Goal: Information Seeking & Learning: Learn about a topic

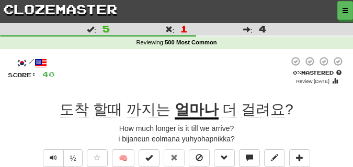
scroll to position [52, 0]
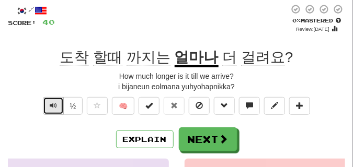
click at [51, 106] on span "Text-to-speech controls" at bounding box center [53, 105] width 7 height 7
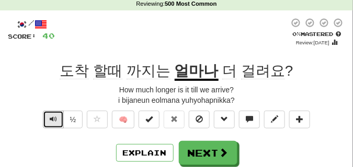
scroll to position [26, 0]
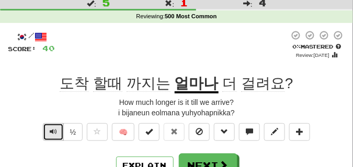
click at [51, 133] on span "Text-to-speech controls" at bounding box center [53, 131] width 7 height 7
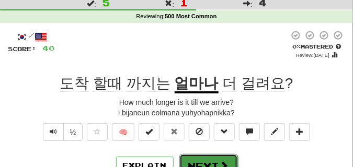
click at [197, 159] on button "Next" at bounding box center [208, 166] width 59 height 24
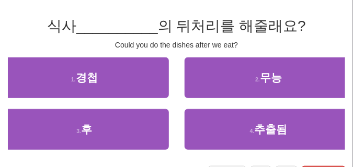
scroll to position [78, 0]
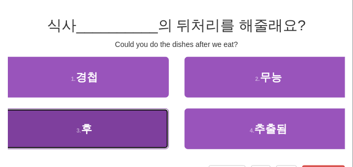
click at [99, 123] on button "3 . 후" at bounding box center [84, 129] width 169 height 41
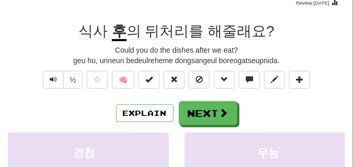
scroll to position [52, 0]
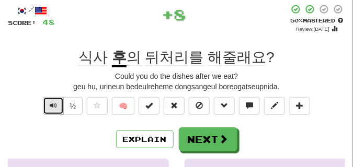
click at [48, 108] on button "Text-to-speech controls" at bounding box center [53, 106] width 21 height 18
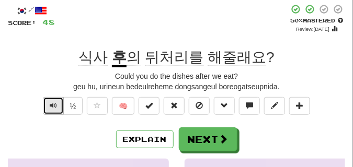
click at [57, 105] on button "Text-to-speech controls" at bounding box center [53, 106] width 21 height 18
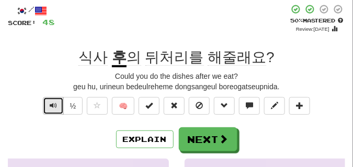
click at [57, 105] on button "Text-to-speech controls" at bounding box center [53, 106] width 21 height 18
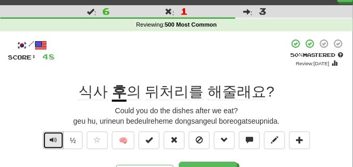
scroll to position [26, 0]
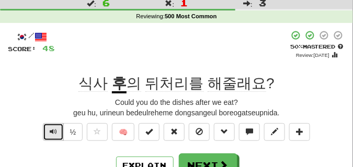
click at [58, 130] on button "Text-to-speech controls" at bounding box center [53, 132] width 21 height 18
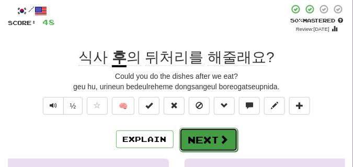
click at [195, 134] on button "Next" at bounding box center [208, 140] width 59 height 24
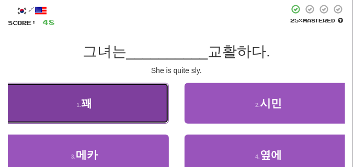
click at [126, 102] on button "1 . 꽤" at bounding box center [84, 103] width 169 height 41
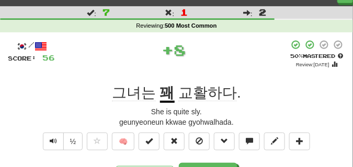
scroll to position [26, 0]
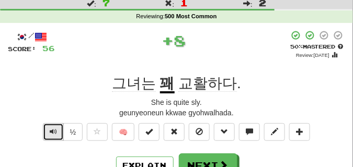
click at [57, 130] on button "Text-to-speech controls" at bounding box center [53, 132] width 21 height 18
click at [57, 129] on button "Text-to-speech controls" at bounding box center [53, 132] width 21 height 18
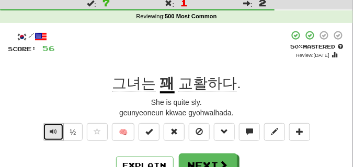
click at [57, 129] on button "Text-to-speech controls" at bounding box center [53, 132] width 21 height 18
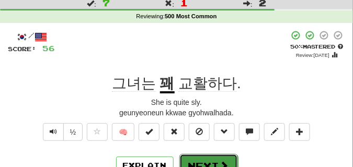
click at [193, 161] on button "Next" at bounding box center [208, 166] width 59 height 24
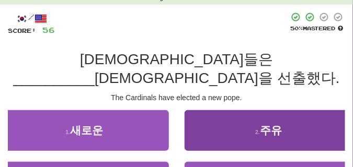
scroll to position [52, 0]
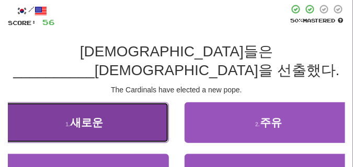
click at [102, 117] on button "1 . 새로운" at bounding box center [84, 123] width 169 height 41
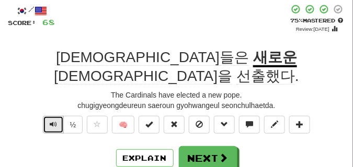
click at [53, 121] on span "Text-to-speech controls" at bounding box center [53, 124] width 7 height 7
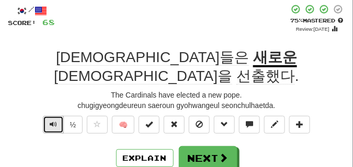
click at [53, 121] on span "Text-to-speech controls" at bounding box center [53, 124] width 7 height 7
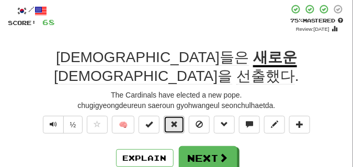
click at [170, 116] on button at bounding box center [174, 125] width 21 height 18
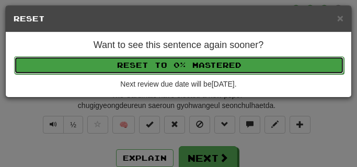
click at [168, 65] on button "Reset to 0% Mastered" at bounding box center [179, 66] width 330 height 18
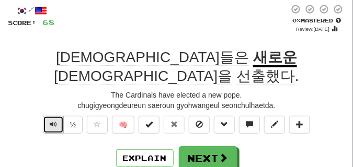
click at [56, 121] on span "Text-to-speech controls" at bounding box center [53, 124] width 7 height 7
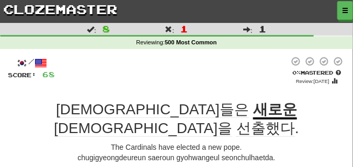
scroll to position [26, 0]
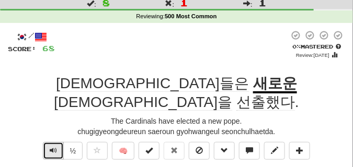
click at [50, 147] on span "Text-to-speech controls" at bounding box center [53, 150] width 7 height 7
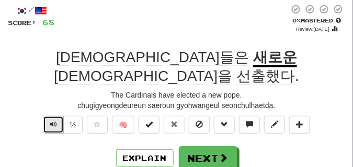
scroll to position [78, 0]
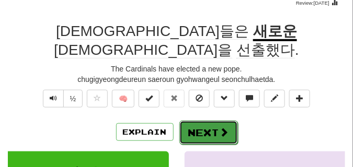
click at [213, 121] on button "Next" at bounding box center [208, 133] width 59 height 24
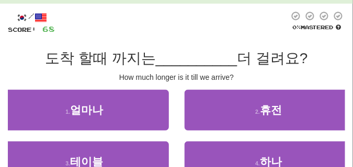
scroll to position [0, 0]
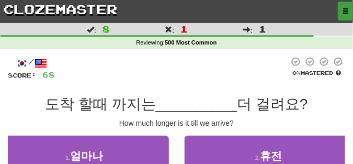
click at [345, 11] on span "button" at bounding box center [346, 11] width 6 height 6
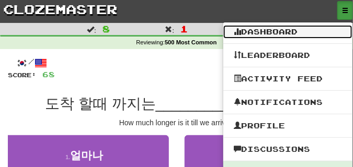
click at [253, 30] on link "Dashboard" at bounding box center [287, 32] width 129 height 14
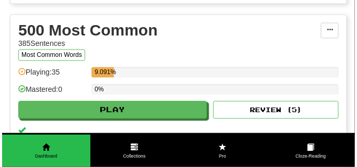
scroll to position [366, 0]
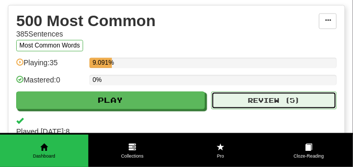
click at [273, 100] on button "Review ( 5 )" at bounding box center [274, 101] width 126 height 18
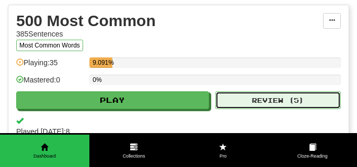
select select "**"
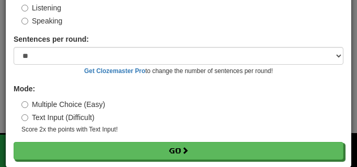
scroll to position [97, 0]
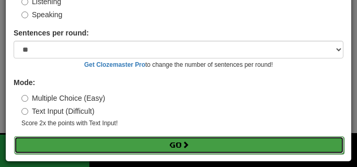
click at [154, 145] on button "Go" at bounding box center [179, 146] width 330 height 18
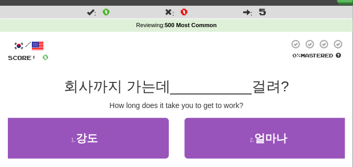
scroll to position [26, 0]
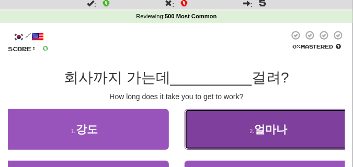
click at [231, 127] on button "2 . 얼마나" at bounding box center [269, 129] width 169 height 41
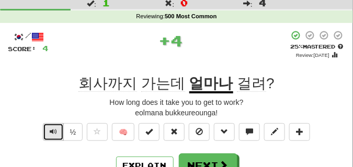
click at [57, 129] on button "Text-to-speech controls" at bounding box center [53, 132] width 21 height 18
click at [57, 128] on button "Text-to-speech controls" at bounding box center [53, 132] width 21 height 18
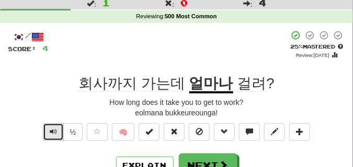
click at [57, 128] on button "Text-to-speech controls" at bounding box center [53, 132] width 21 height 18
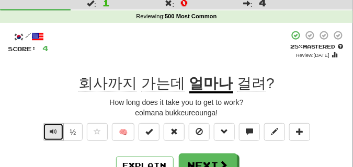
click at [57, 128] on button "Text-to-speech controls" at bounding box center [53, 132] width 21 height 18
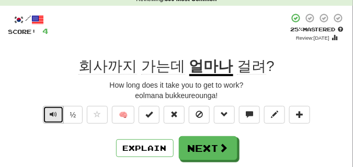
scroll to position [52, 0]
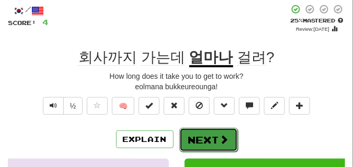
click at [208, 132] on button "Next" at bounding box center [208, 140] width 59 height 24
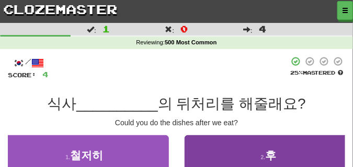
scroll to position [26, 0]
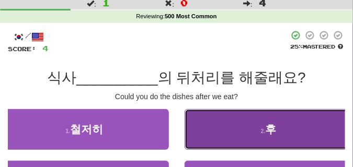
click at [229, 128] on button "2 . 후" at bounding box center [269, 129] width 169 height 41
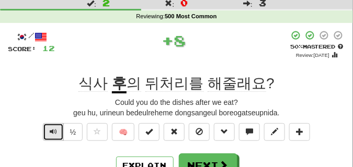
click at [53, 133] on span "Text-to-speech controls" at bounding box center [53, 131] width 7 height 7
click at [53, 132] on span "Text-to-speech controls" at bounding box center [53, 131] width 7 height 7
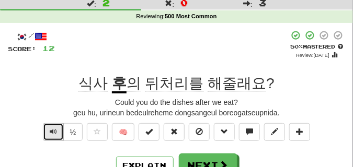
click at [53, 132] on span "Text-to-speech controls" at bounding box center [53, 131] width 7 height 7
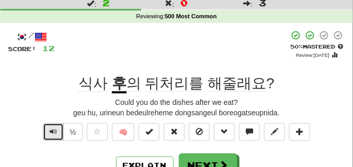
click at [53, 131] on span "Text-to-speech controls" at bounding box center [53, 131] width 7 height 7
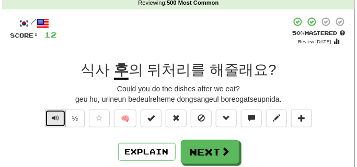
scroll to position [52, 0]
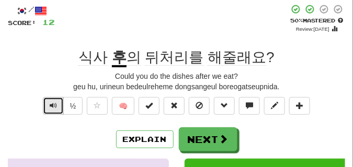
click at [52, 107] on span "Text-to-speech controls" at bounding box center [53, 105] width 7 height 7
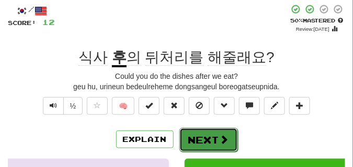
click at [211, 135] on button "Next" at bounding box center [208, 140] width 59 height 24
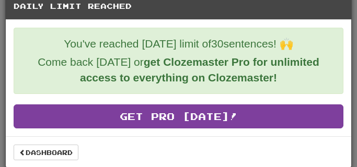
scroll to position [19, 0]
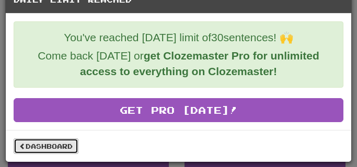
click at [67, 148] on link "Dashboard" at bounding box center [46, 147] width 65 height 16
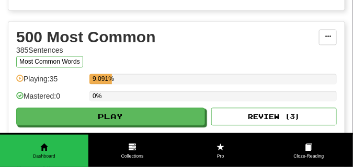
scroll to position [340, 0]
